Goal: Find specific fact: Find contact information

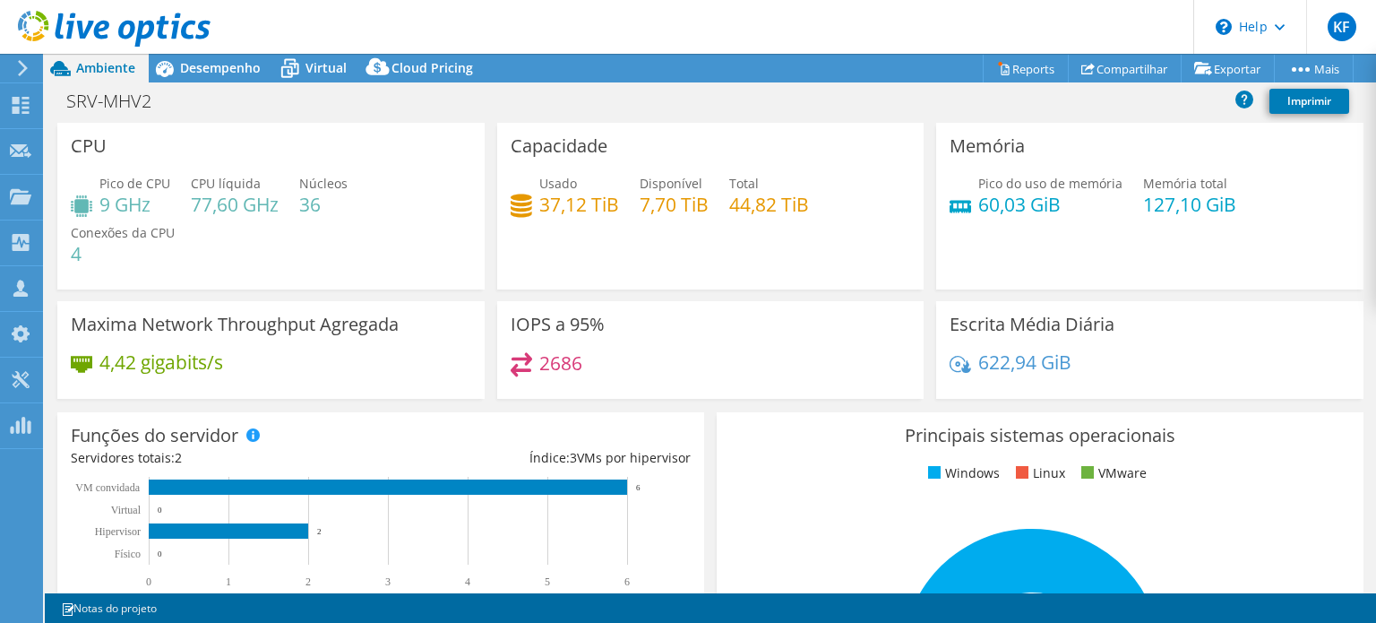
select select "USD"
click at [333, 87] on div "SRV-MHV2 Imprimir" at bounding box center [710, 100] width 1331 height 33
click at [340, 70] on span "Virtual" at bounding box center [325, 67] width 41 height 17
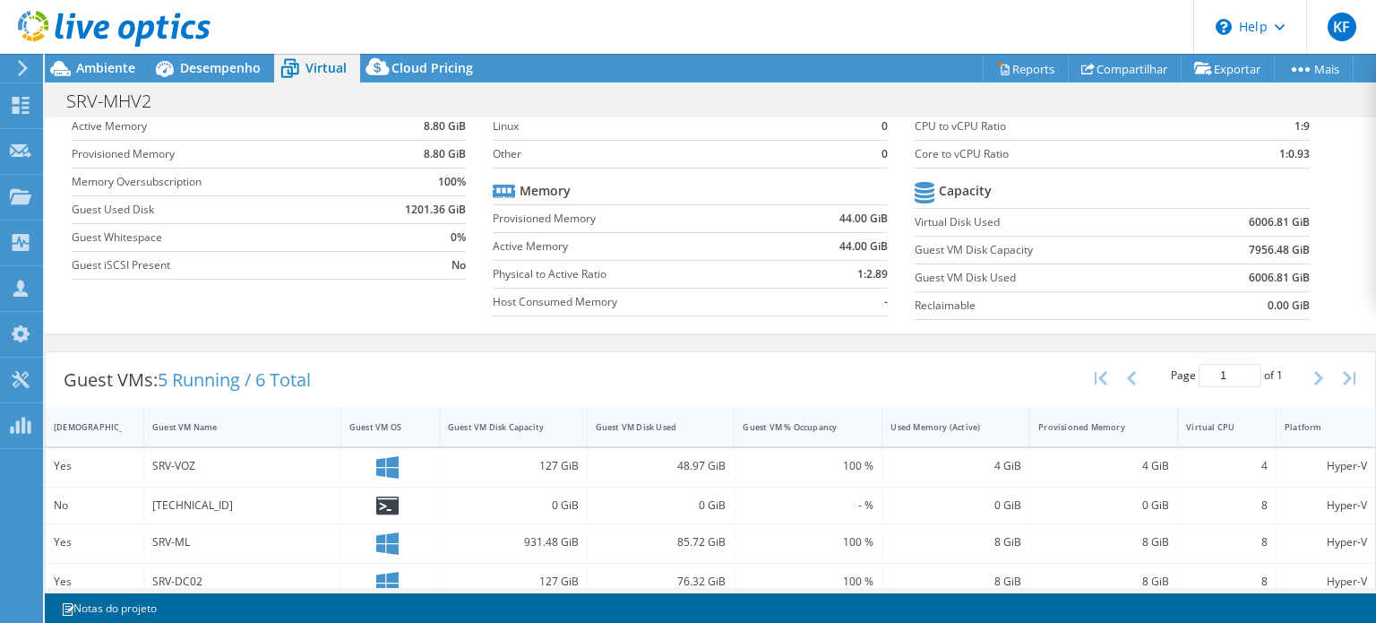
scroll to position [216, 0]
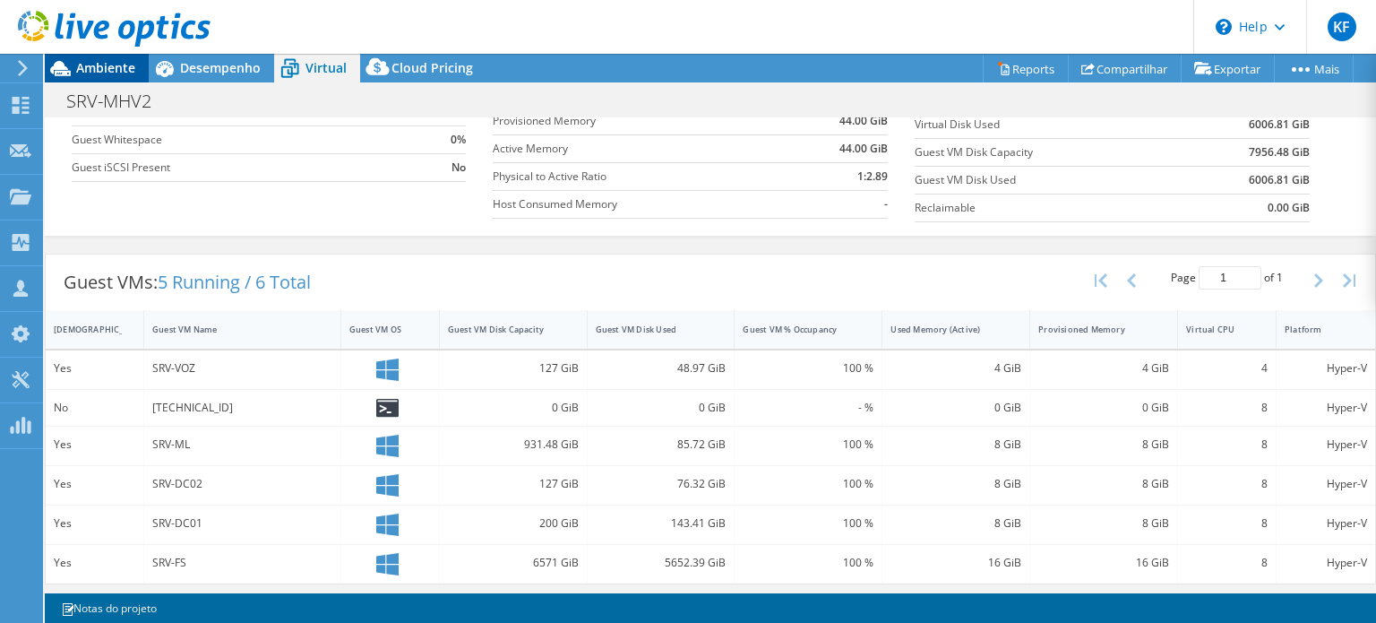
click at [65, 66] on icon at bounding box center [60, 68] width 31 height 31
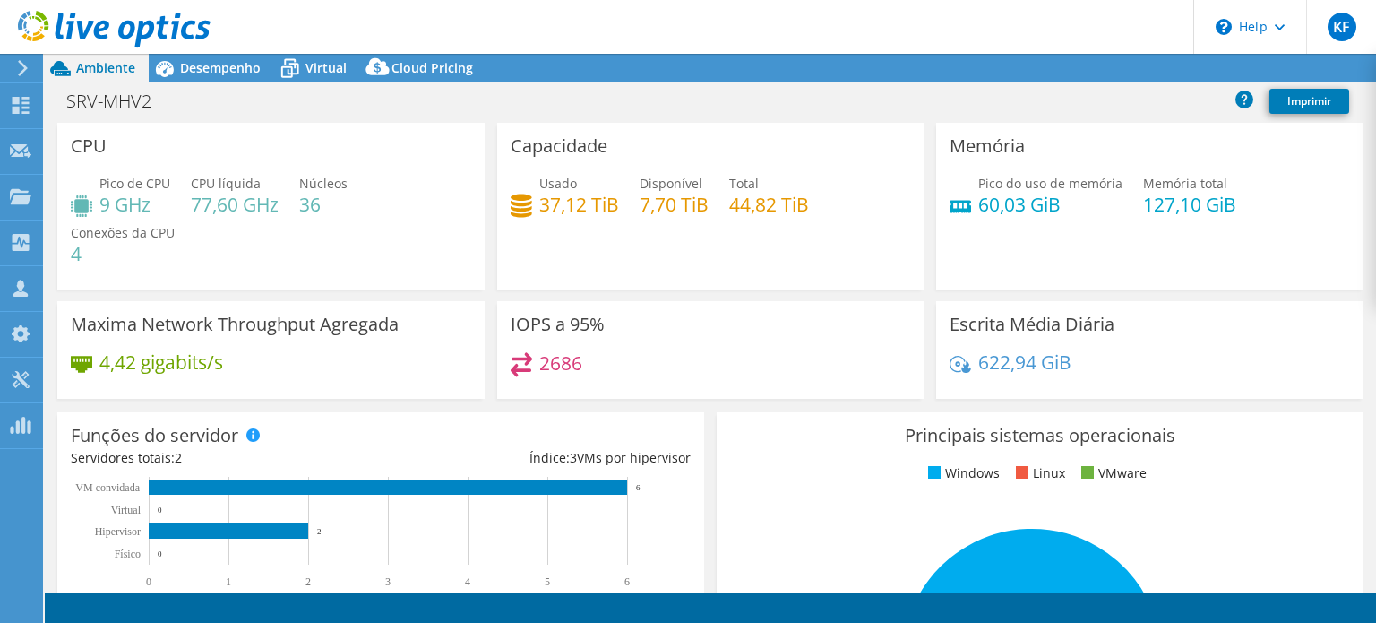
select select "SouthAmerica"
select select "USD"
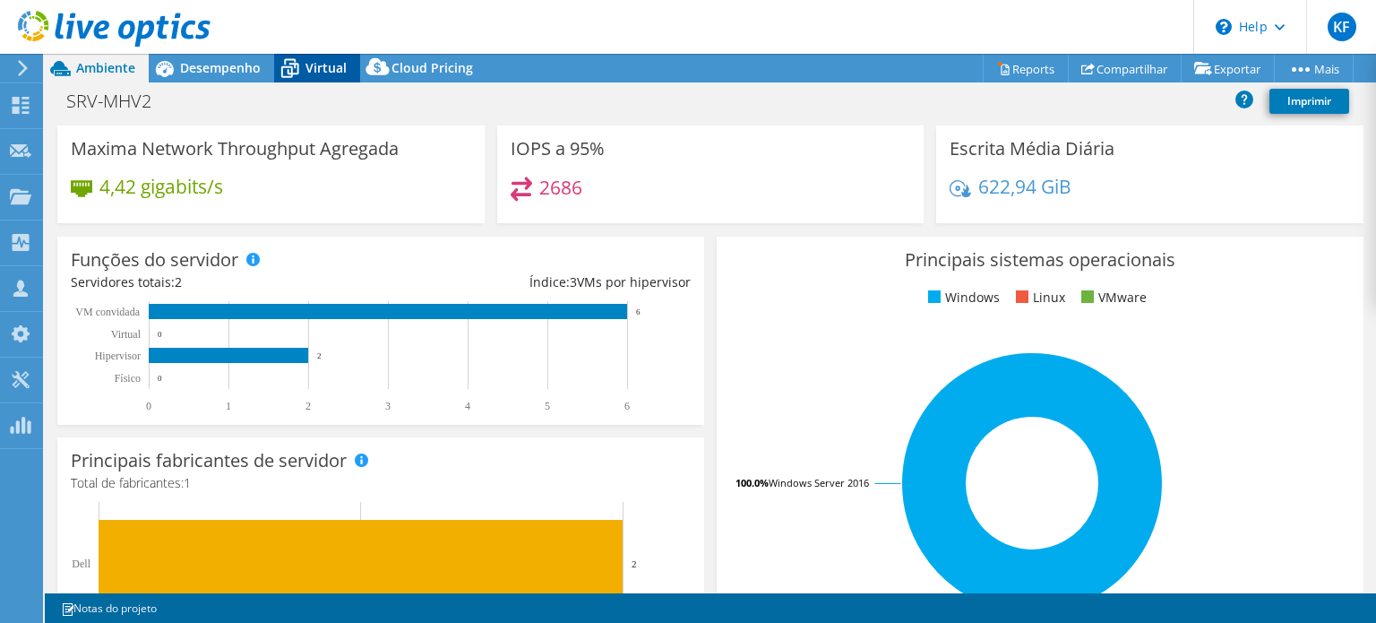
scroll to position [173, 0]
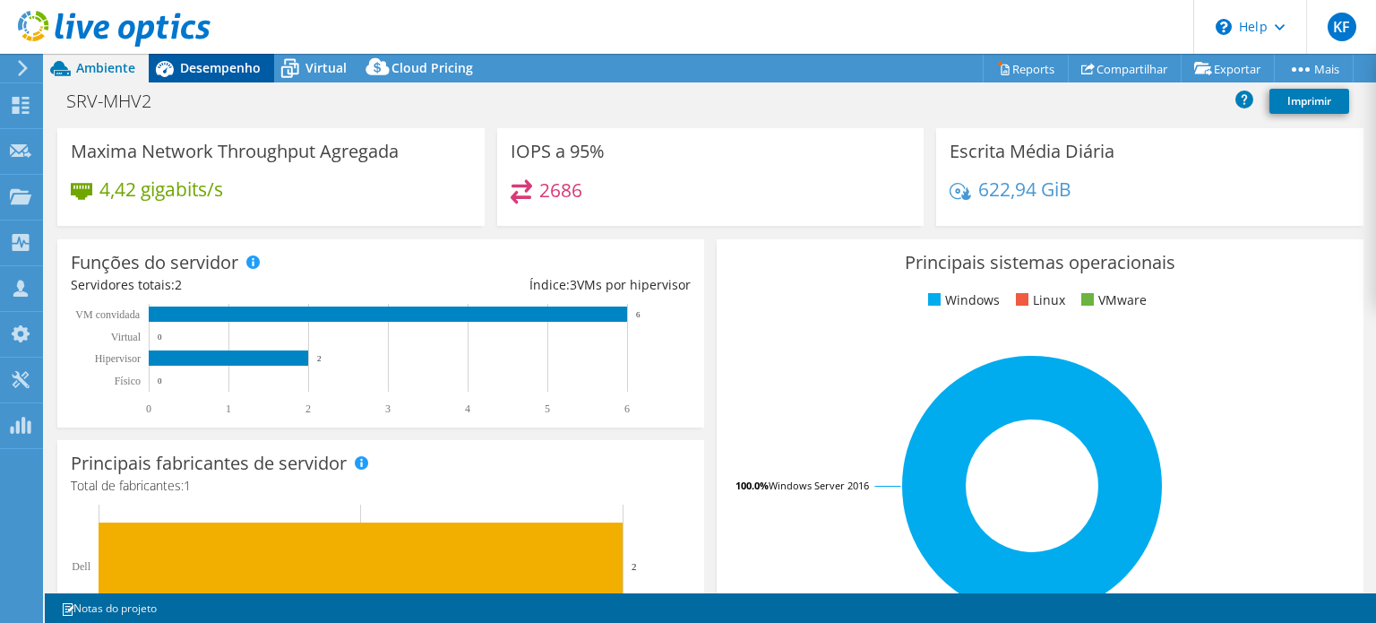
click at [237, 63] on span "Desempenho" at bounding box center [220, 67] width 81 height 17
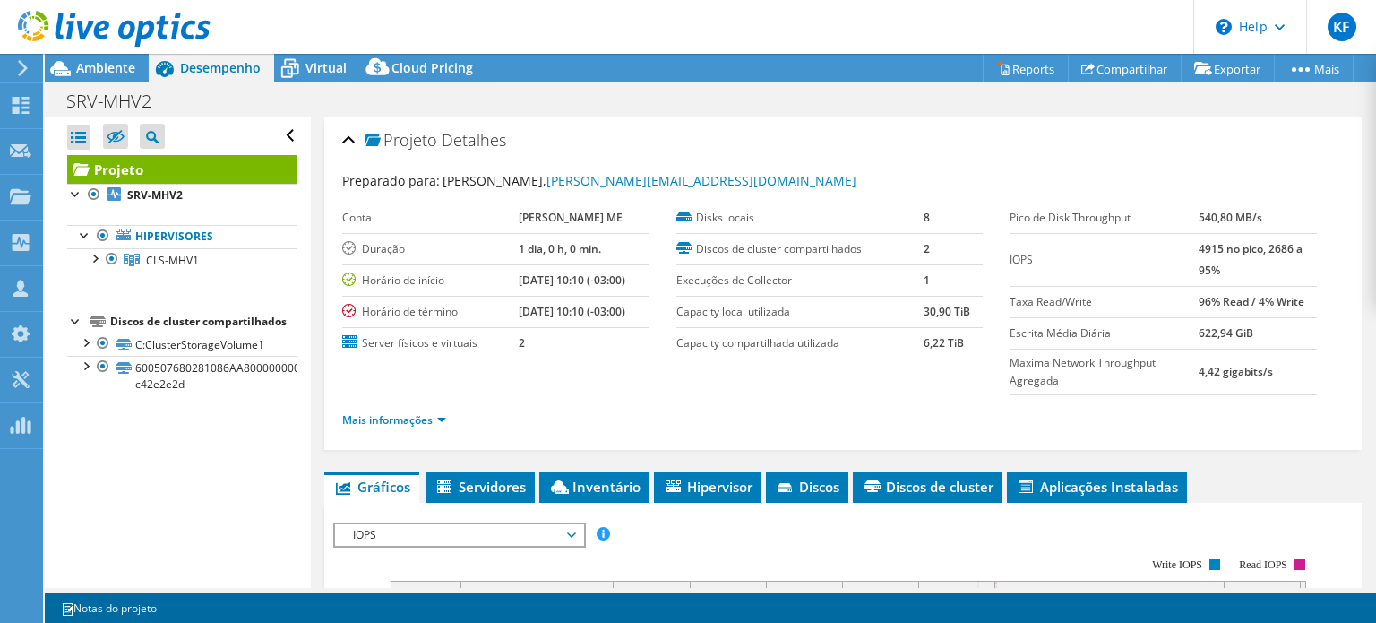
scroll to position [0, 0]
drag, startPoint x: 672, startPoint y: 176, endPoint x: 529, endPoint y: 175, distance: 143.3
click at [529, 175] on div "Preparado para: [PERSON_NAME], [PERSON_NAME][EMAIL_ADDRESS][DOMAIN_NAME]" at bounding box center [843, 181] width 1002 height 21
copy span "[PERSON_NAME][EMAIL_ADDRESS][DOMAIN_NAME]"
